Goal: Transaction & Acquisition: Book appointment/travel/reservation

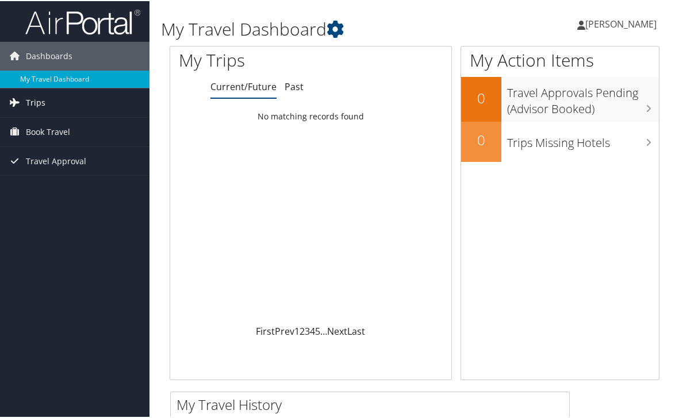
click at [76, 107] on link "Trips" at bounding box center [74, 101] width 149 height 29
click at [52, 180] on span "Book Travel" at bounding box center [48, 182] width 44 height 29
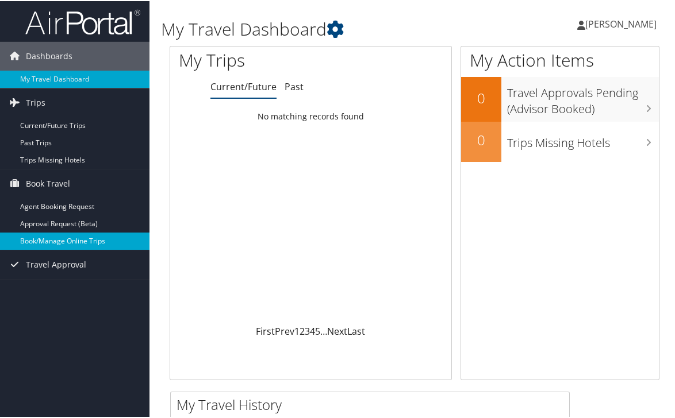
click at [62, 238] on link "Book/Manage Online Trips" at bounding box center [74, 240] width 149 height 17
